Goal: Task Accomplishment & Management: Use online tool/utility

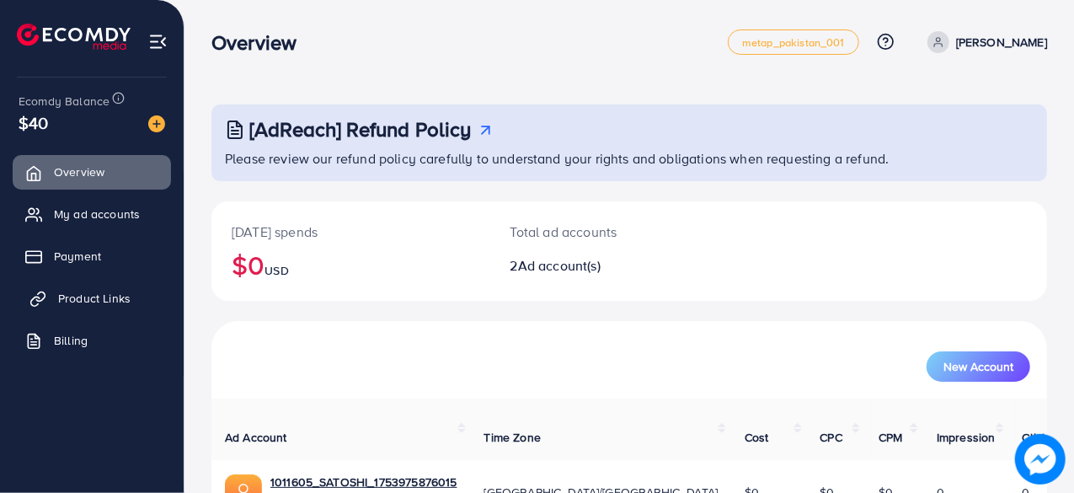
click at [91, 293] on span "Product Links" at bounding box center [94, 298] width 72 height 17
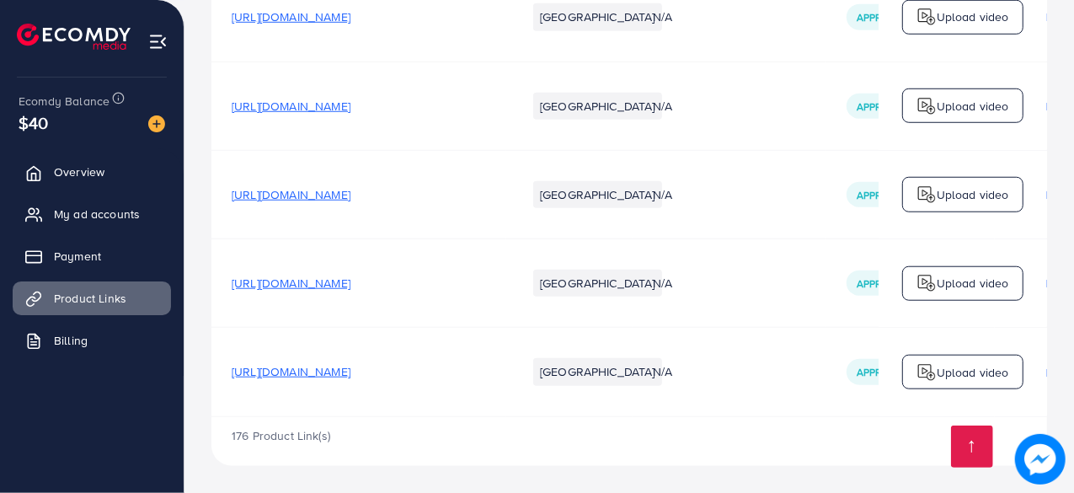
scroll to position [28112, 0]
click at [350, 370] on span "[URL][DOMAIN_NAME]" at bounding box center [291, 371] width 119 height 17
click at [979, 432] on link at bounding box center [972, 446] width 42 height 42
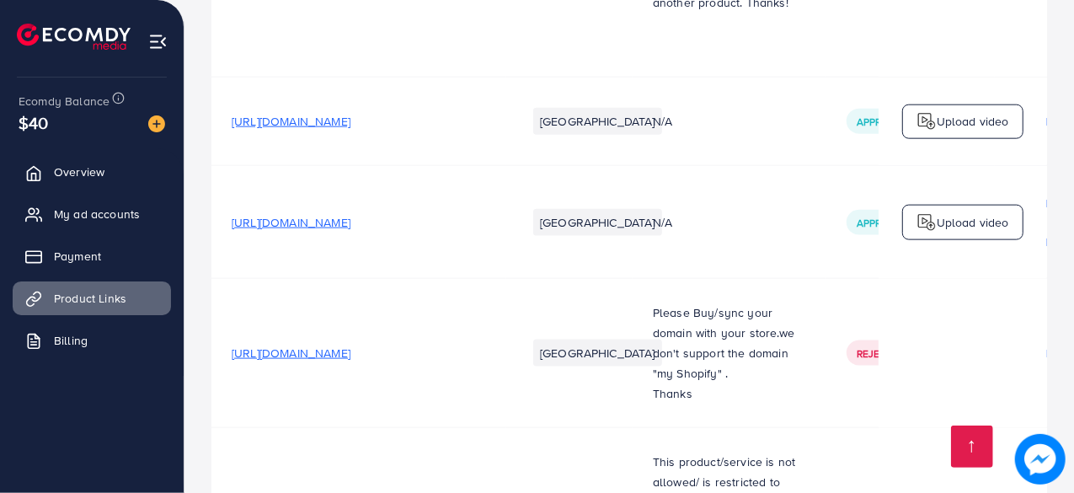
scroll to position [0, 0]
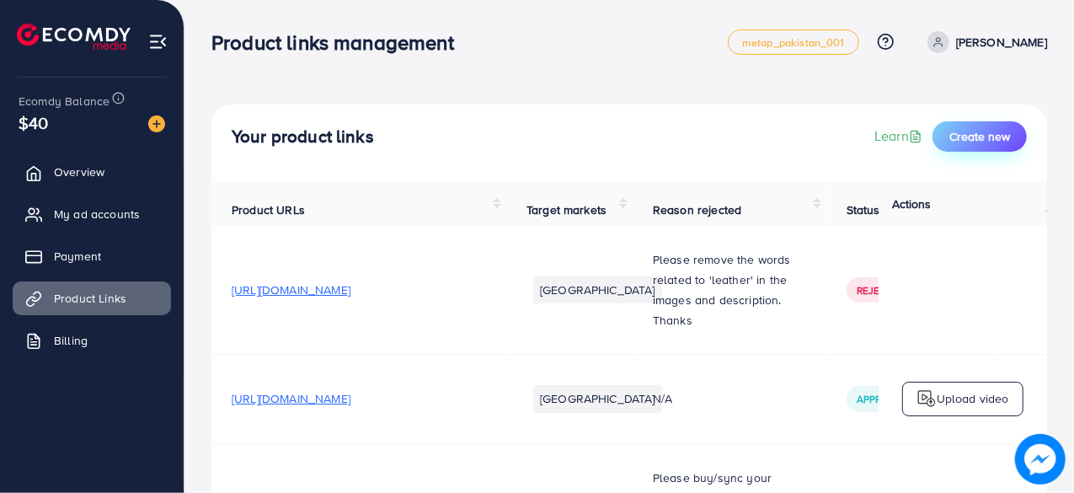
click at [958, 136] on span "Create new" at bounding box center [979, 136] width 61 height 17
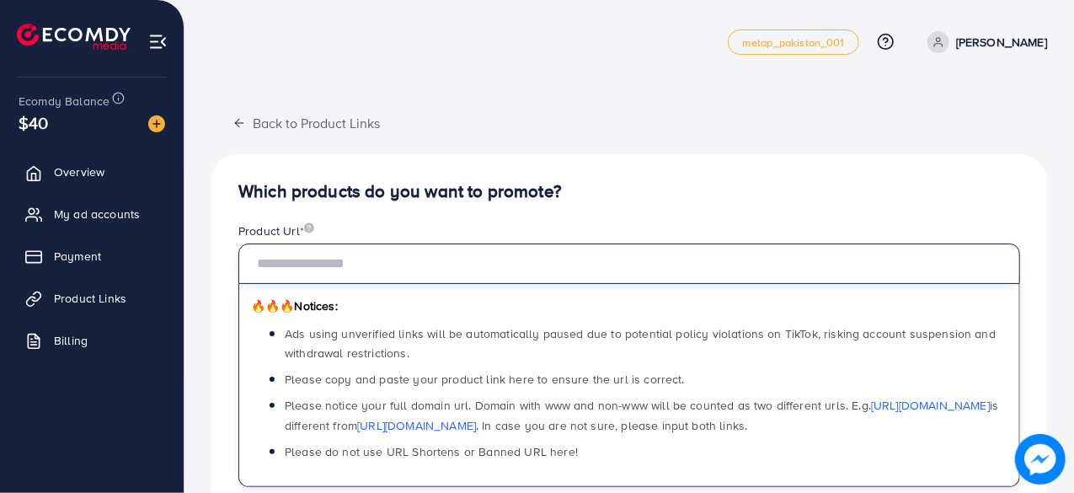
click at [461, 256] on input "text" at bounding box center [628, 263] width 781 height 40
paste input "**********"
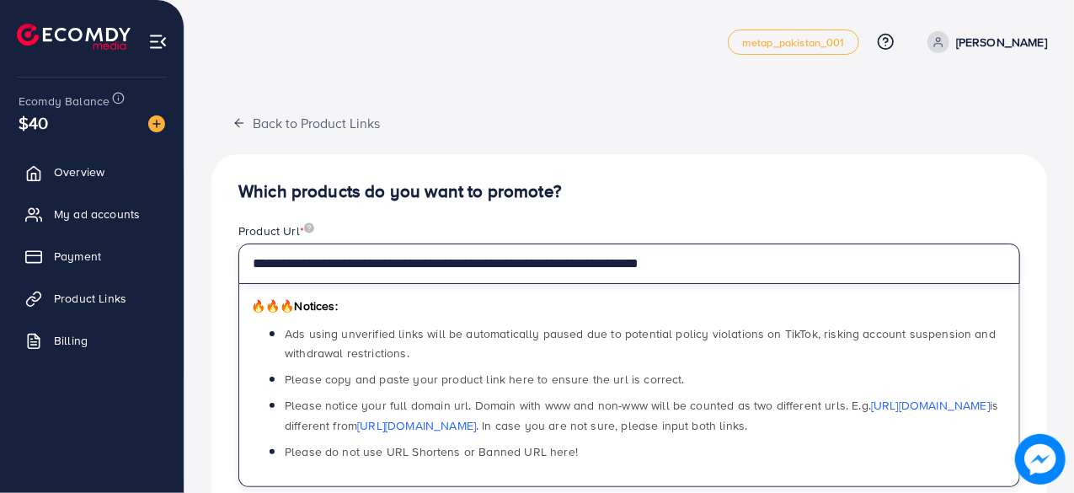
type input "**********"
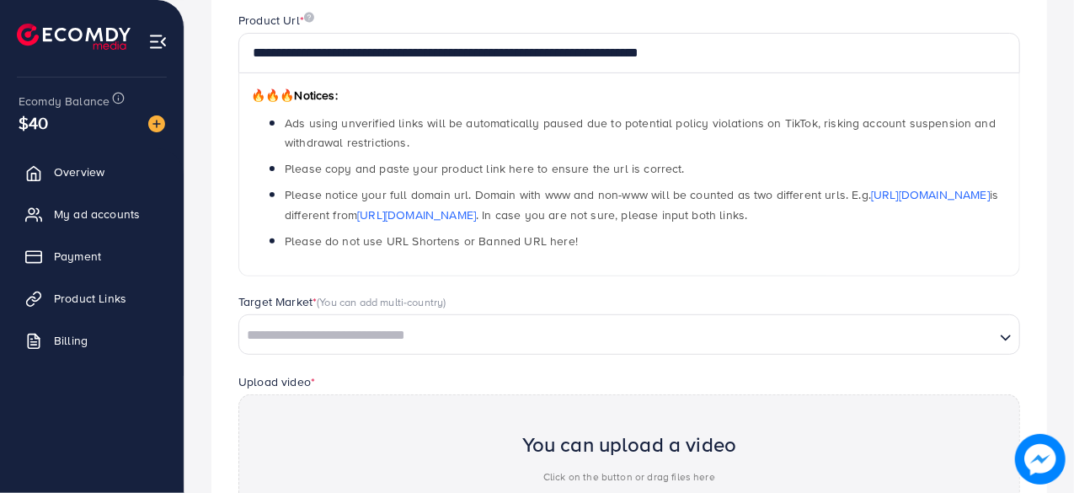
scroll to position [212, 0]
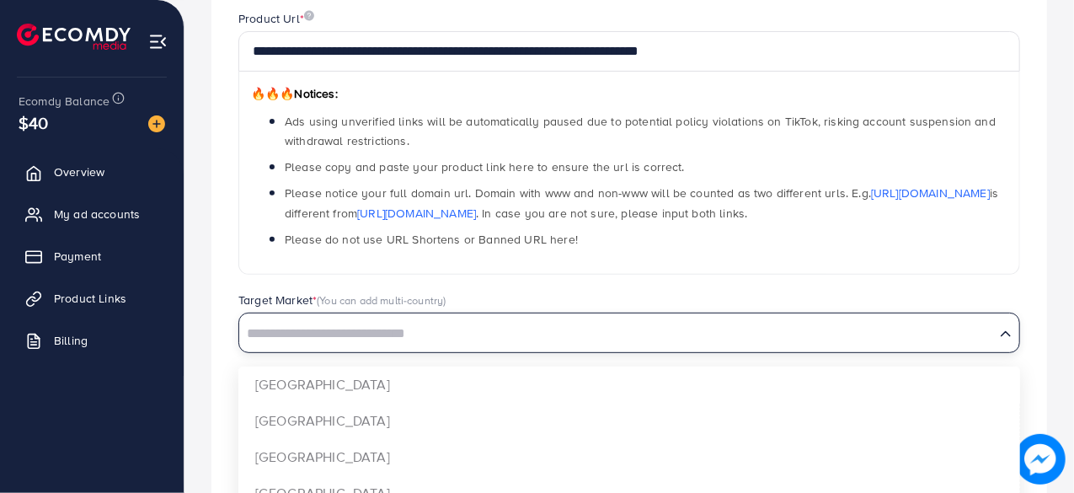
click at [426, 326] on input "Search for option" at bounding box center [617, 334] width 752 height 26
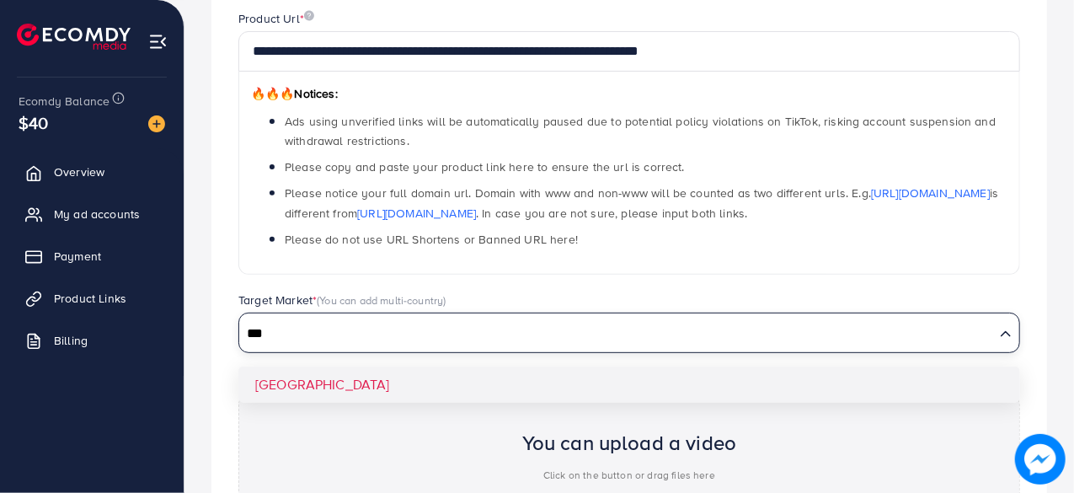
type input "***"
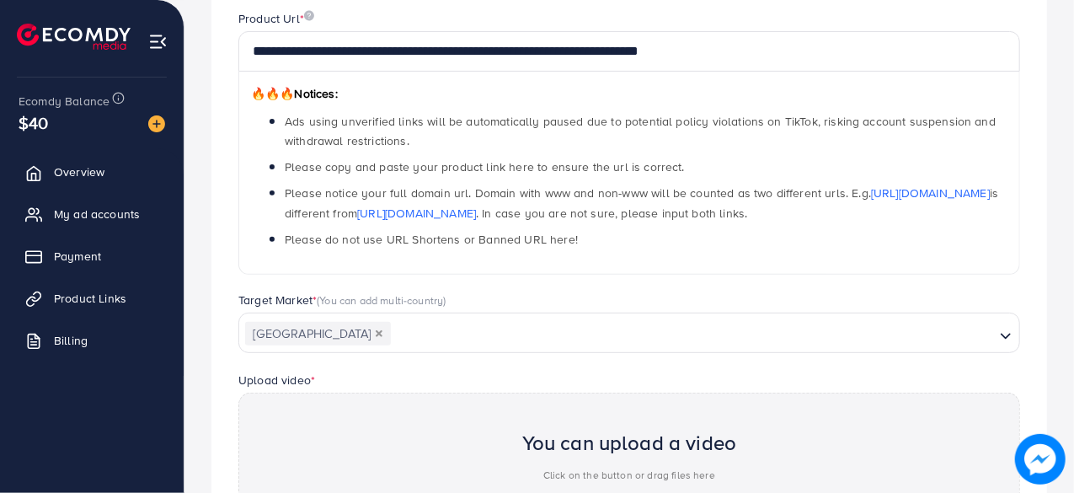
scroll to position [451, 0]
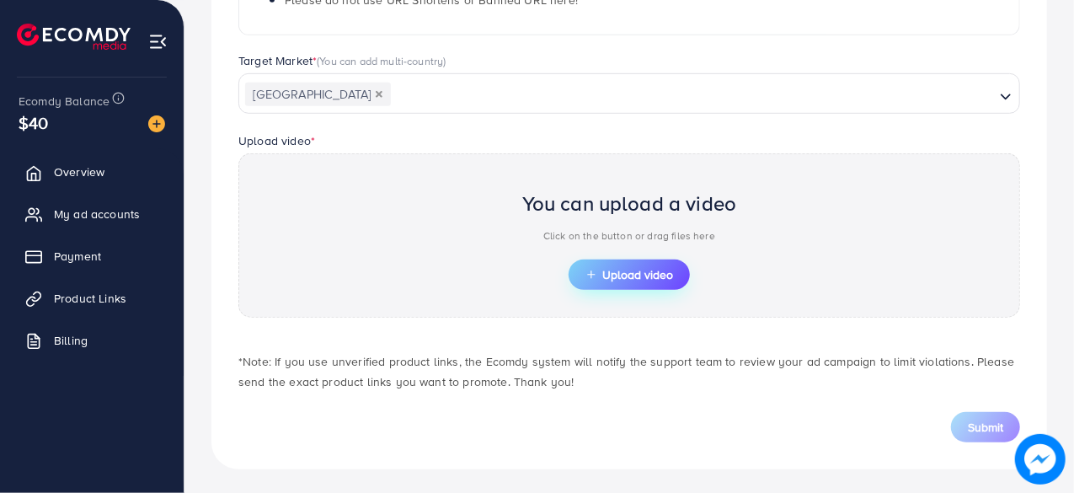
click at [640, 269] on span "Upload video" at bounding box center [629, 275] width 88 height 12
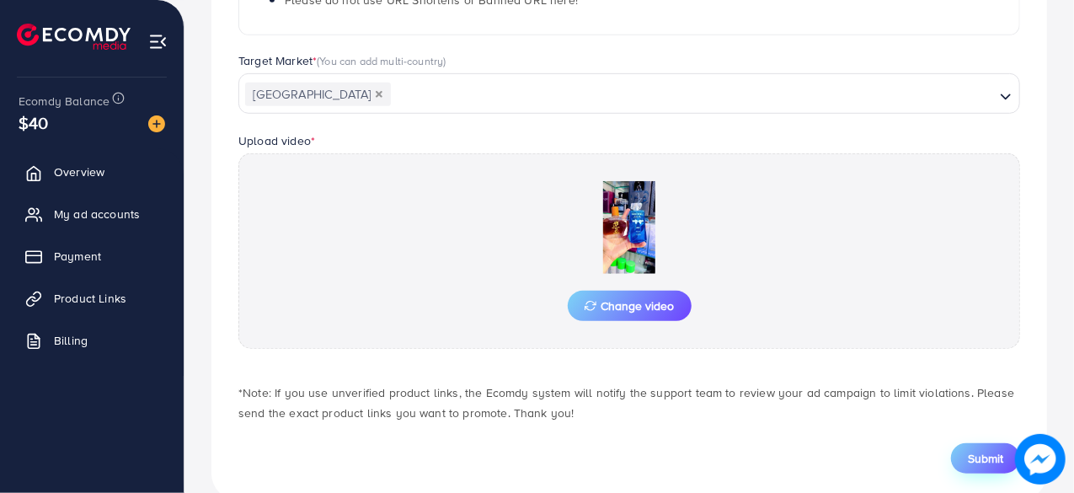
click at [972, 450] on span "Submit" at bounding box center [985, 458] width 35 height 17
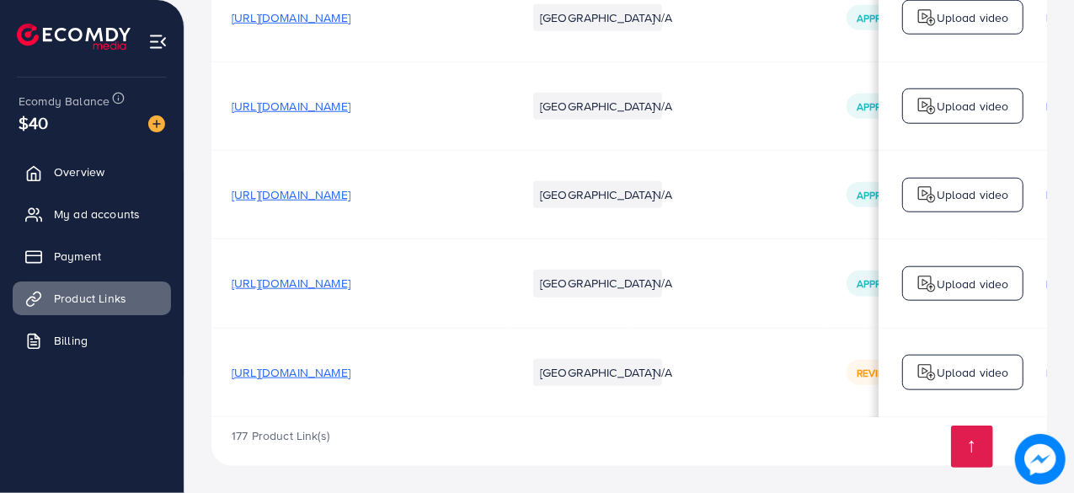
click at [350, 284] on span "[URL][DOMAIN_NAME]" at bounding box center [291, 283] width 119 height 17
